Goal: Task Accomplishment & Management: Use online tool/utility

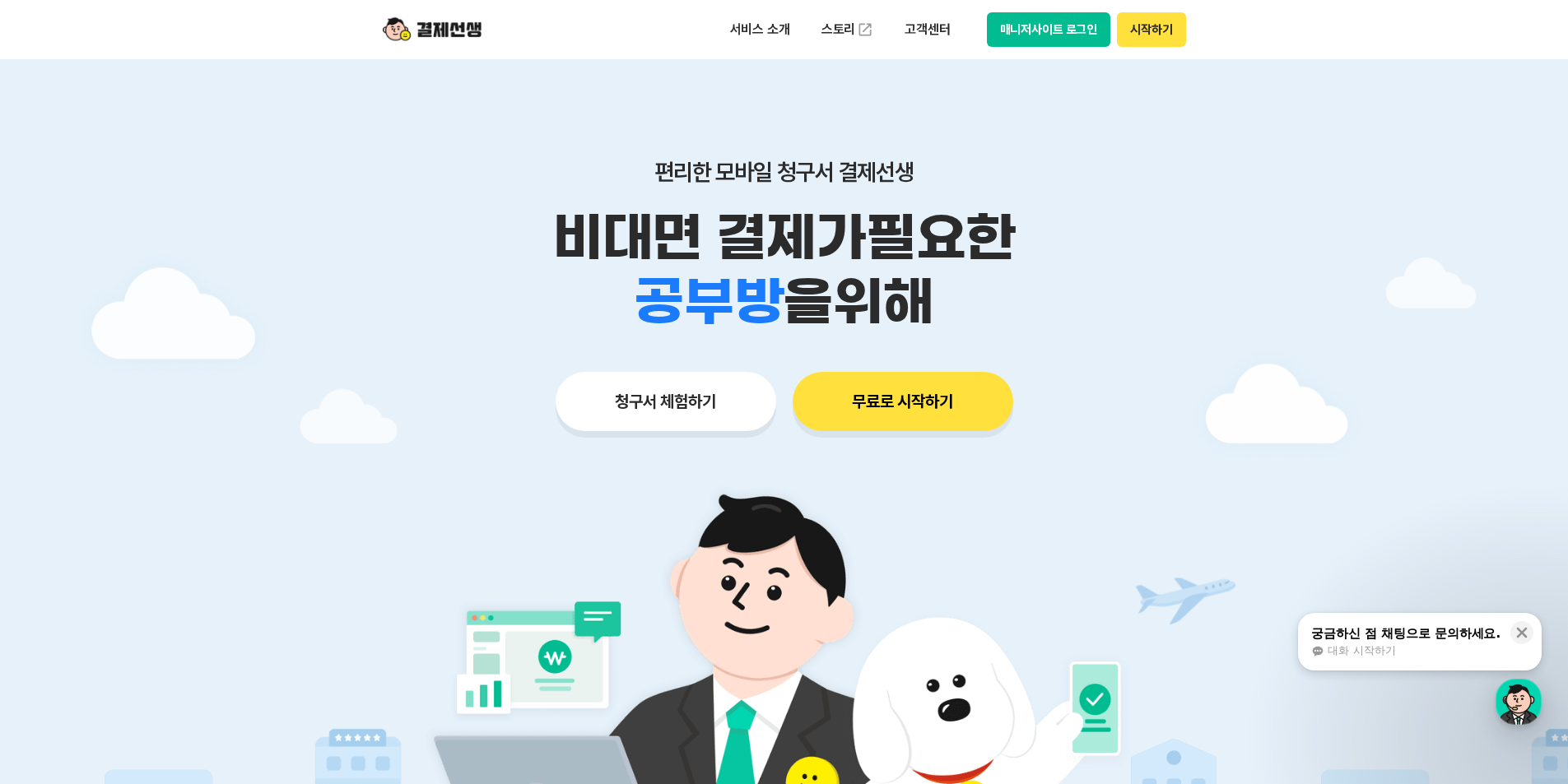
click at [675, 392] on button "청구서 체험하기" at bounding box center [666, 401] width 220 height 59
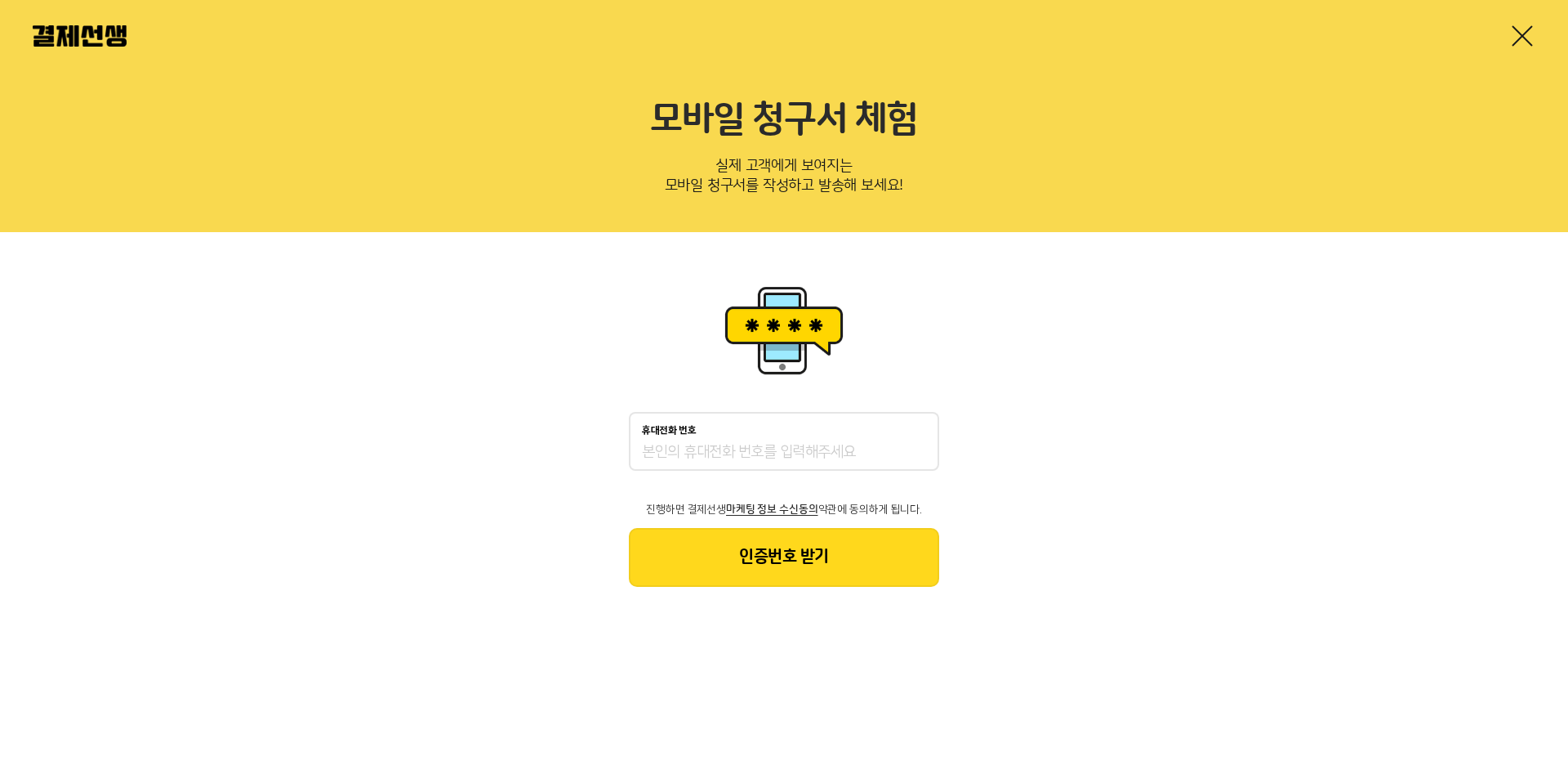
click at [731, 457] on input "휴대전화 번호" at bounding box center [784, 453] width 284 height 20
type input "01030160908"
click at [790, 560] on button "인증번호 받기" at bounding box center [784, 557] width 310 height 59
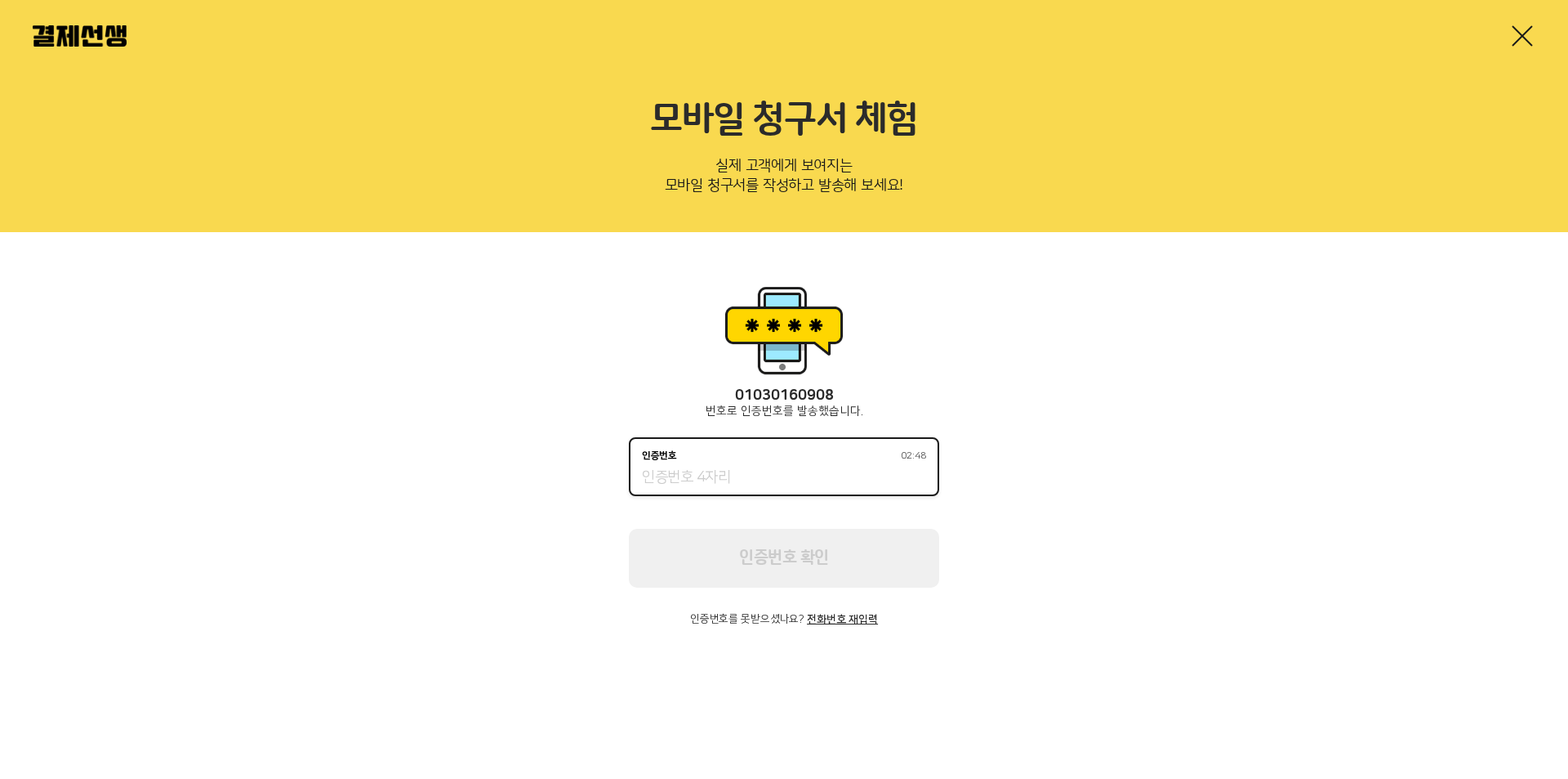
click at [712, 476] on input "인증번호 02:48" at bounding box center [784, 479] width 284 height 20
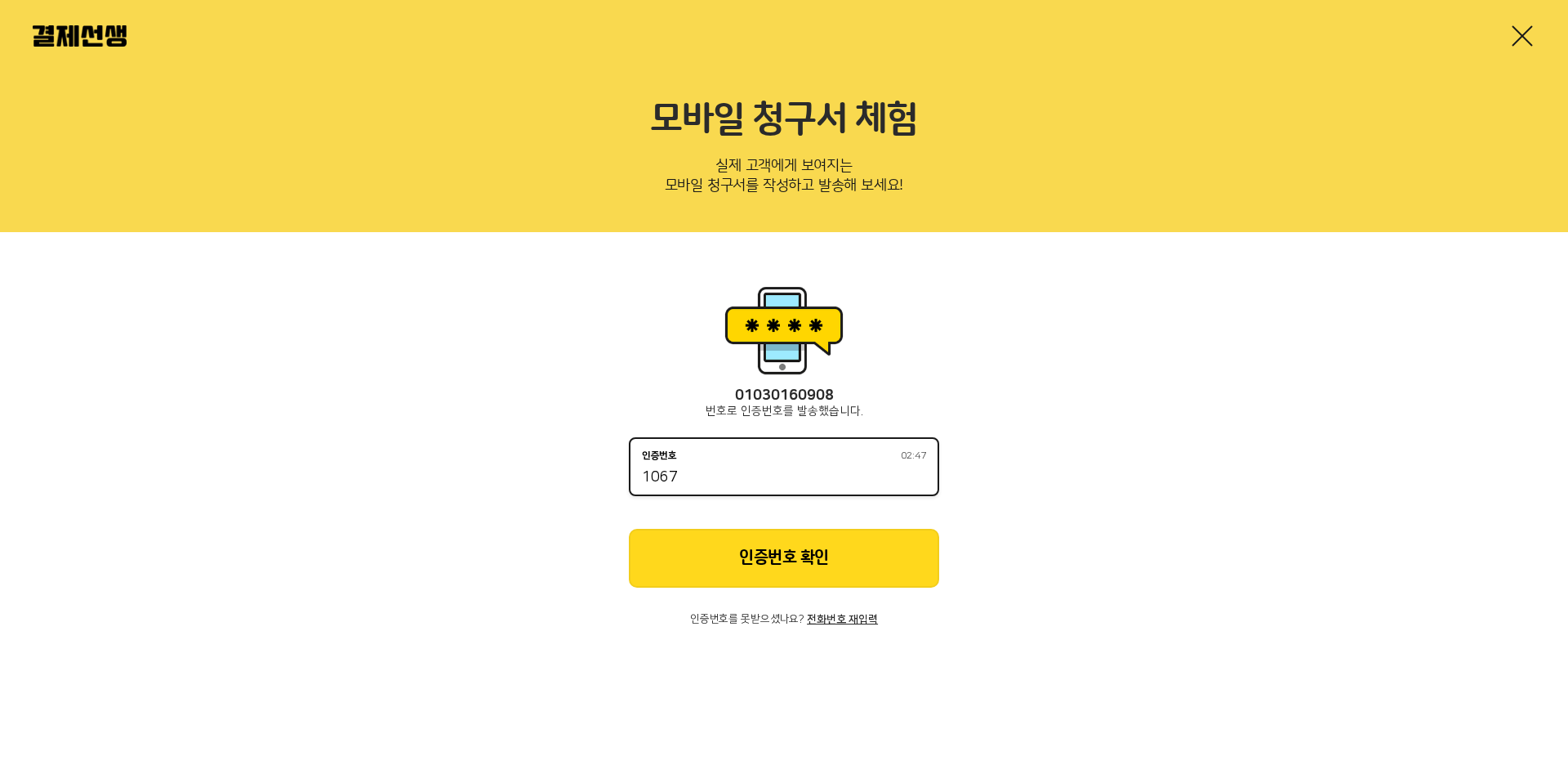
type input "1067"
click at [781, 549] on button "인증번호 확인" at bounding box center [784, 557] width 310 height 59
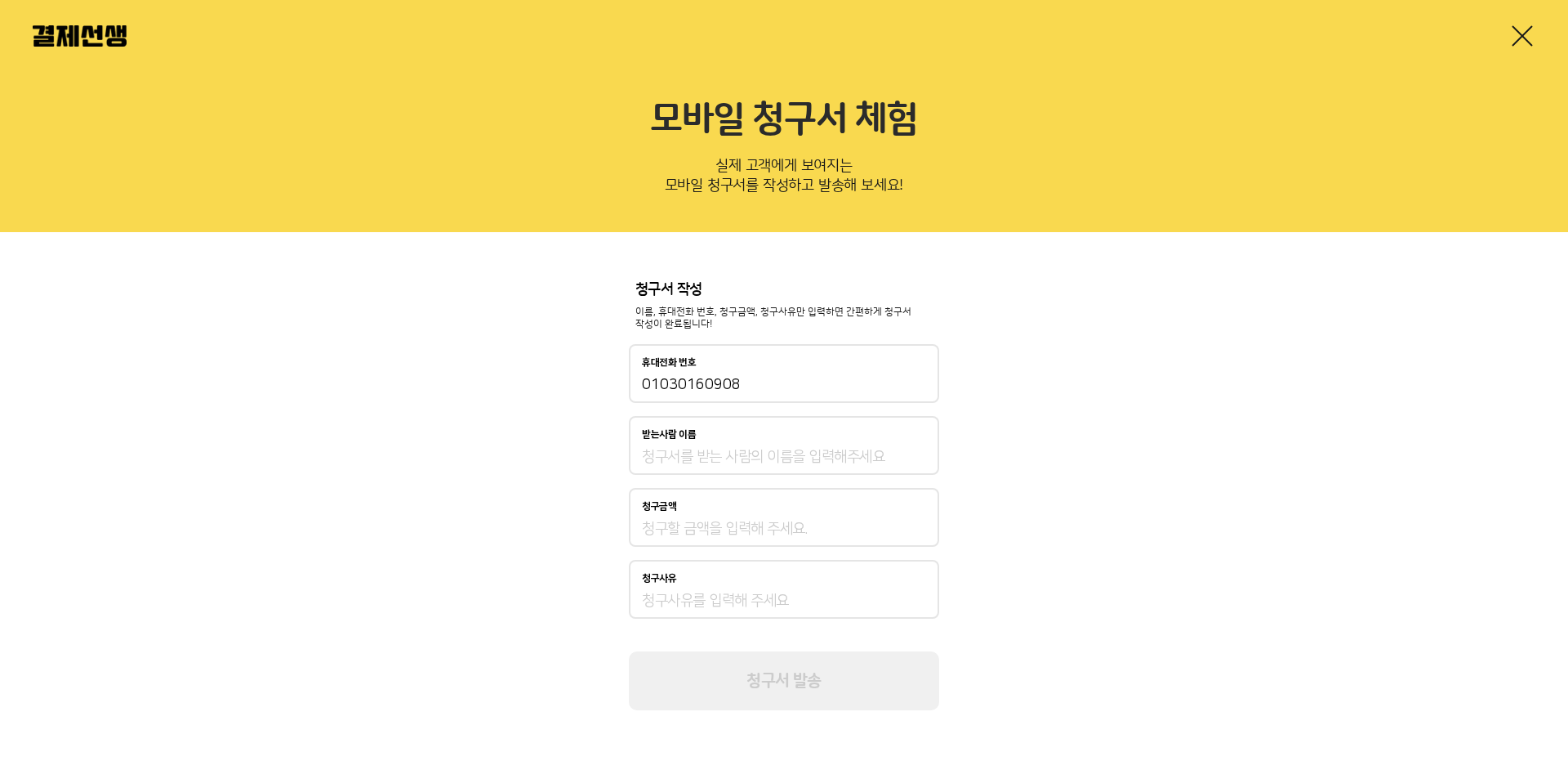
click at [713, 456] on input "받는사람 이름" at bounding box center [784, 457] width 284 height 20
type input "[PERSON_NAME]"
click at [726, 527] on input "청구금액" at bounding box center [784, 529] width 284 height 20
type input "300,000"
click at [724, 595] on input "청구사유" at bounding box center [784, 601] width 284 height 20
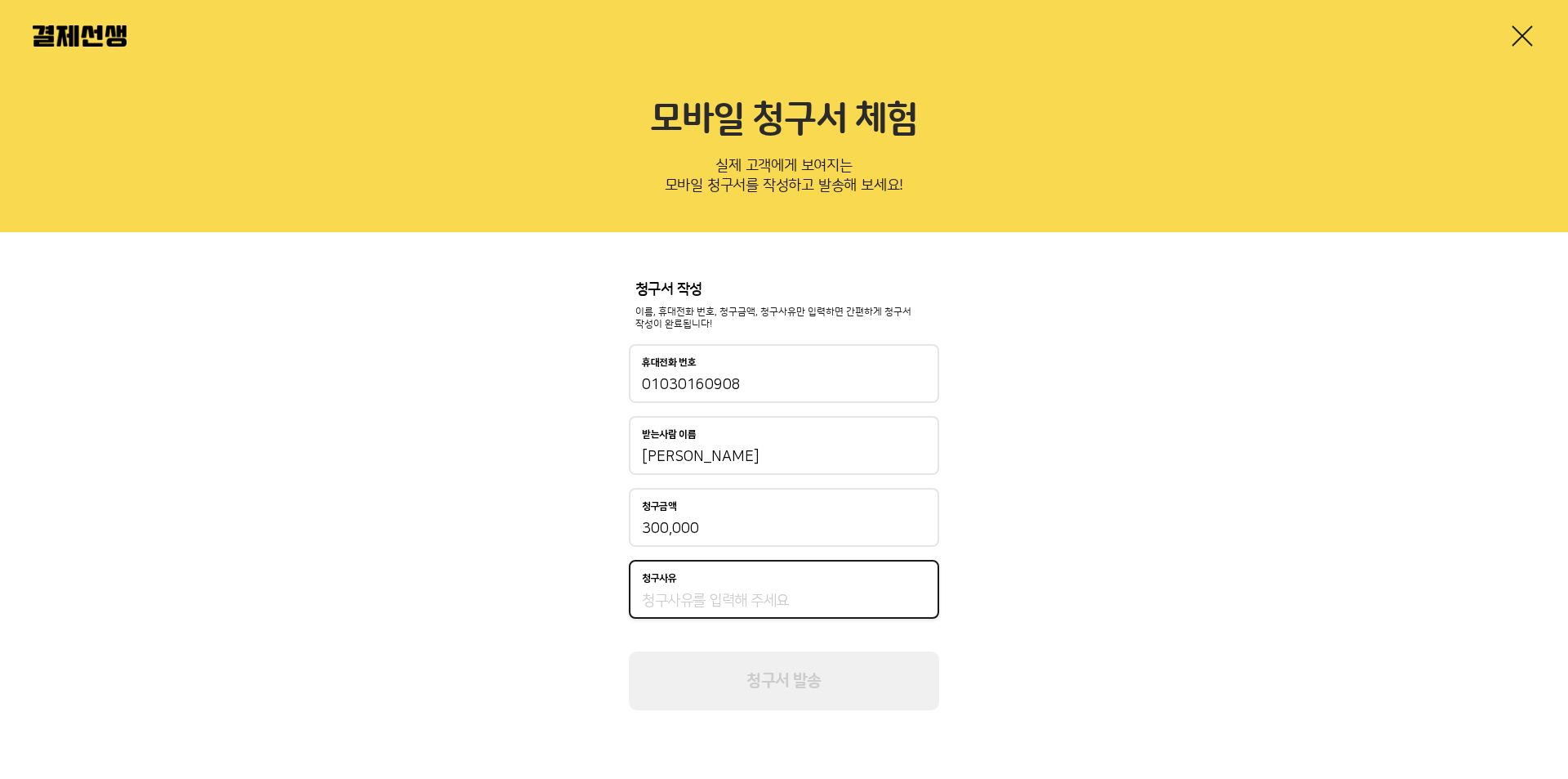
type input "ㅅ"
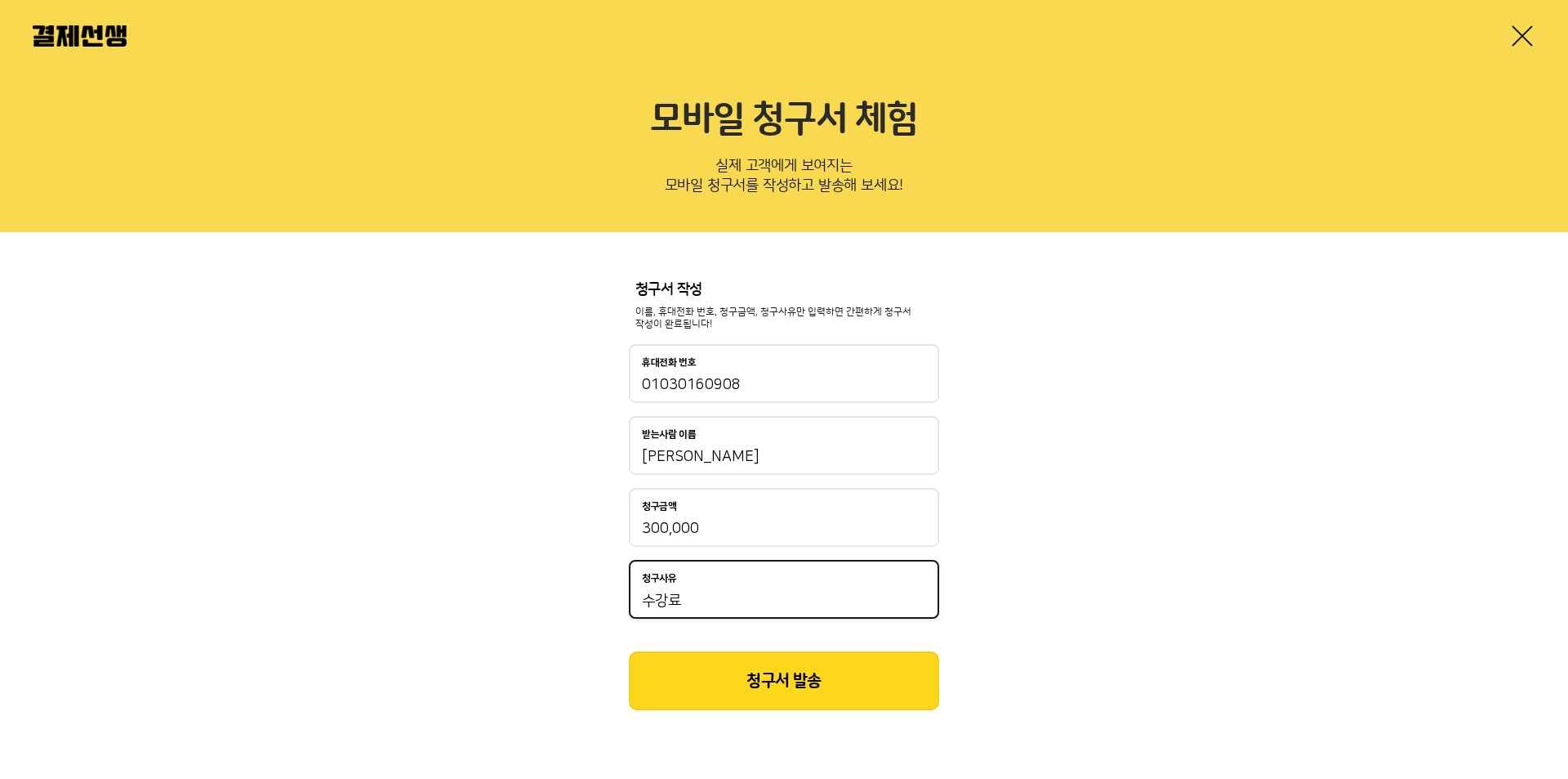
type input "수강료"
click at [767, 679] on button "청구서 발송" at bounding box center [784, 680] width 310 height 59
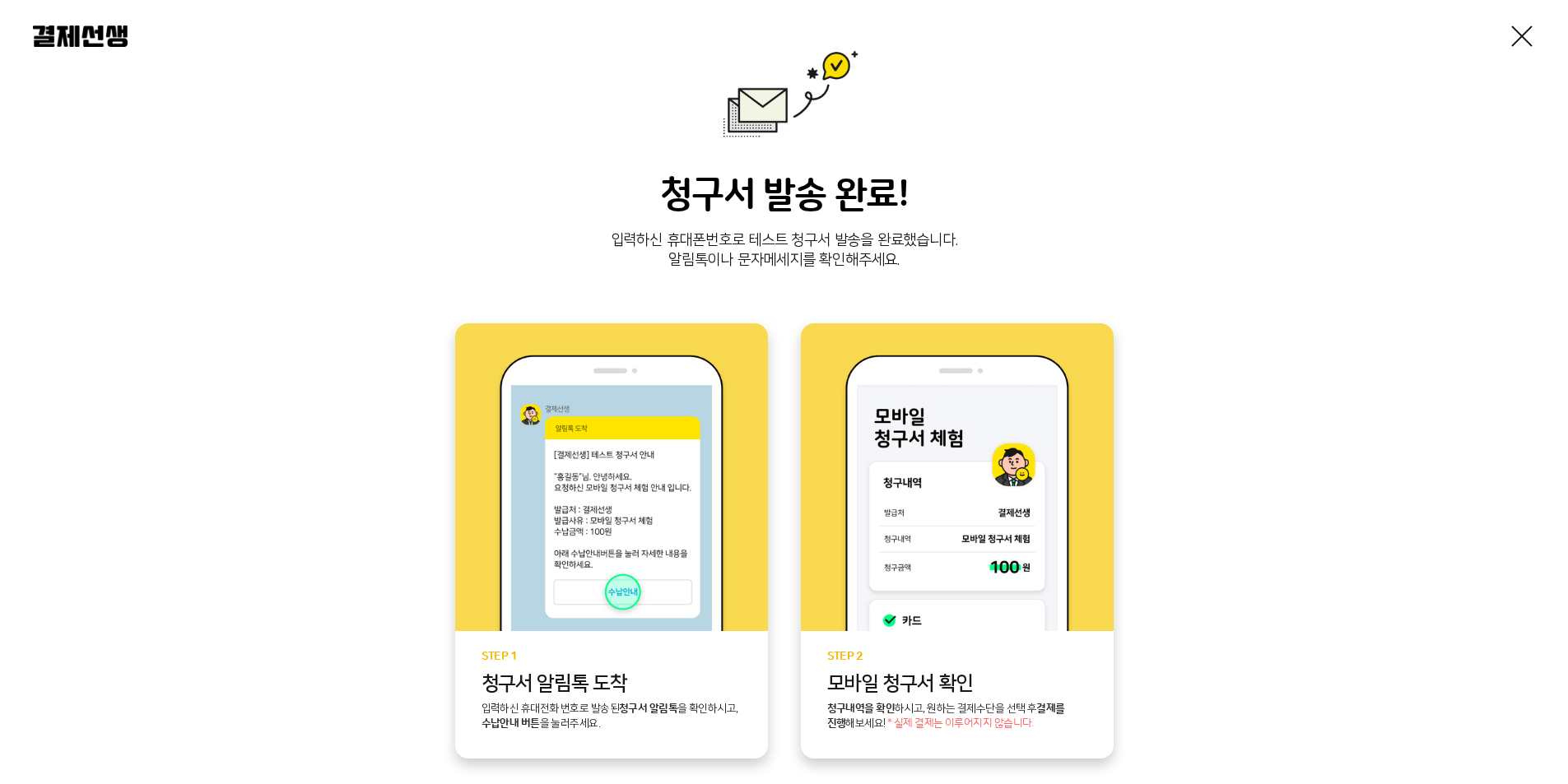
scroll to position [165, 0]
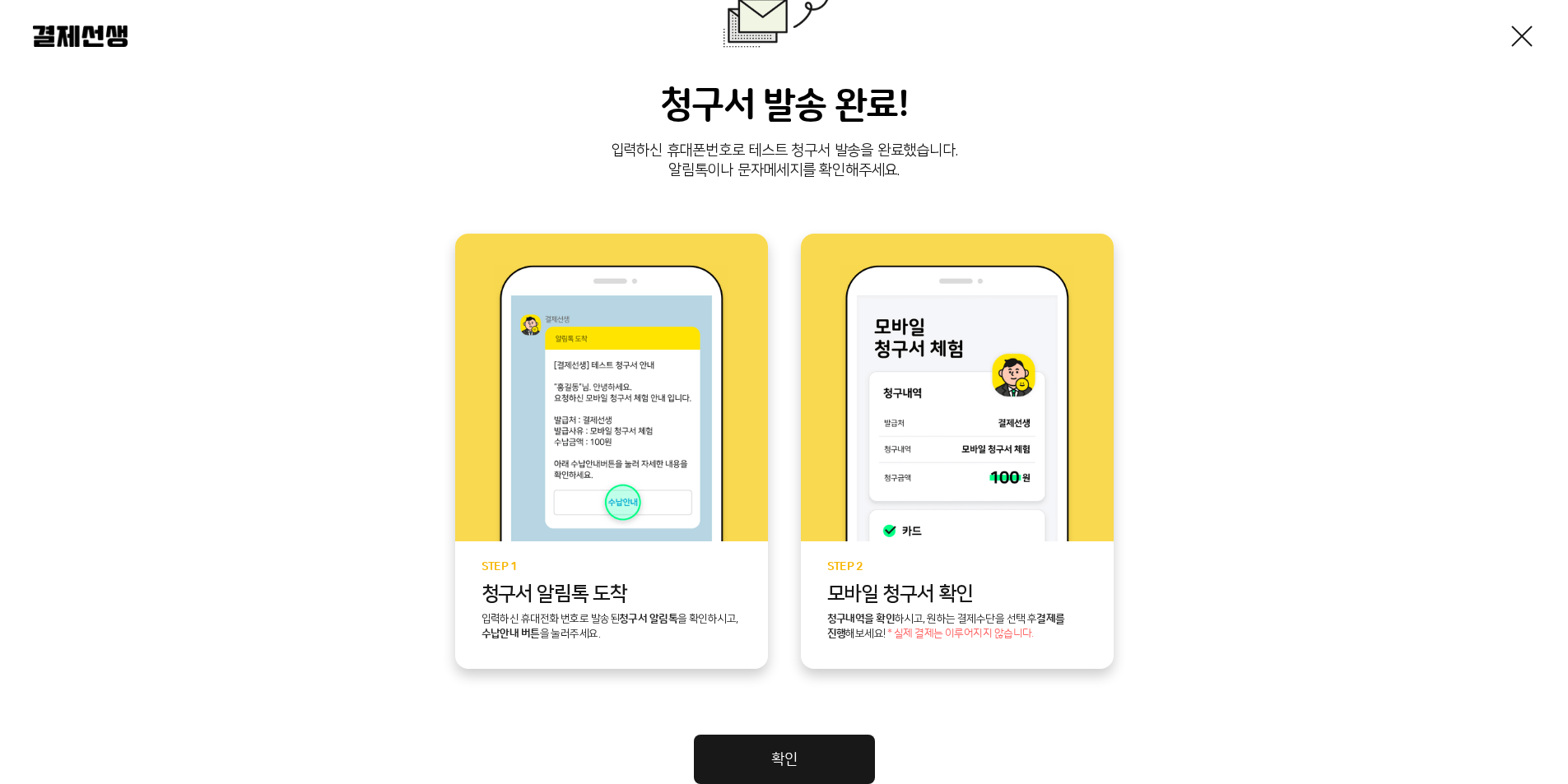
drag, startPoint x: 634, startPoint y: 141, endPoint x: 466, endPoint y: 140, distance: 168.0
click at [634, 141] on p "입력하신 휴대폰번호로 테스트 청구서 발송을 완료했습니다. 알림톡이나 문자메세지를 확인해주세요." at bounding box center [784, 160] width 1501 height 39
click at [72, 39] on img at bounding box center [80, 36] width 95 height 21
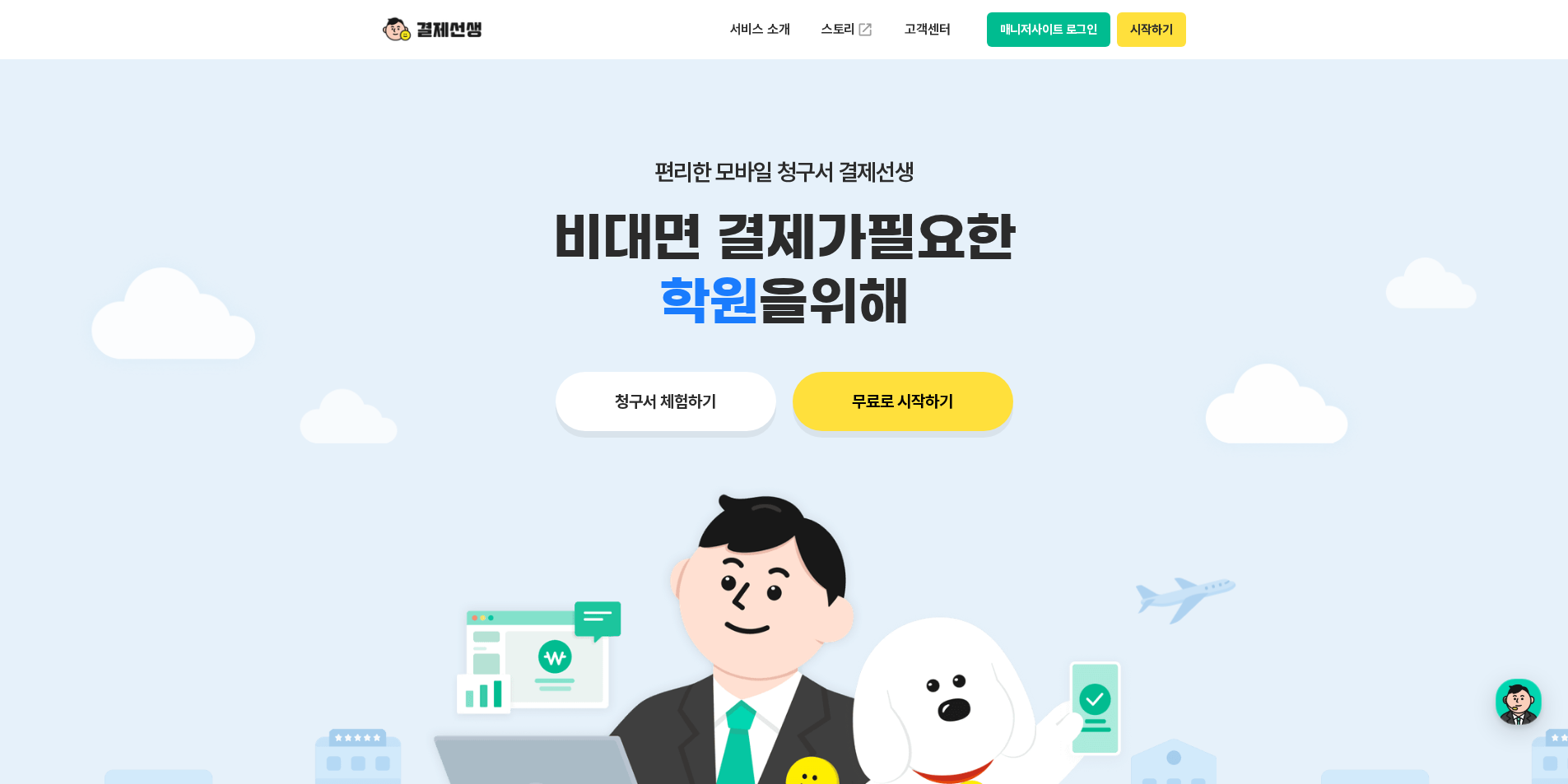
click at [1050, 21] on button "매니저사이트 로그인" at bounding box center [1049, 30] width 124 height 35
